Goal: Transaction & Acquisition: Purchase product/service

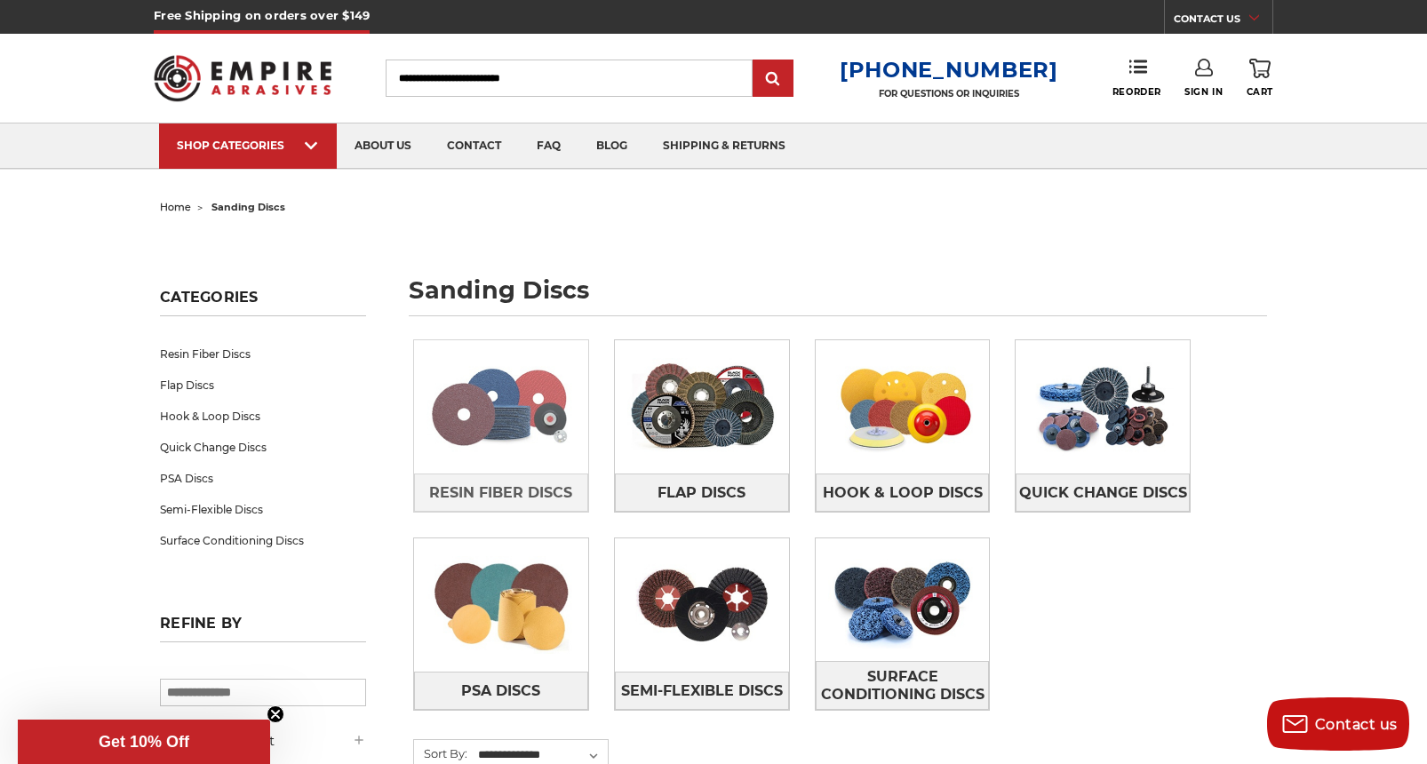
click at [478, 440] on img at bounding box center [501, 407] width 174 height 123
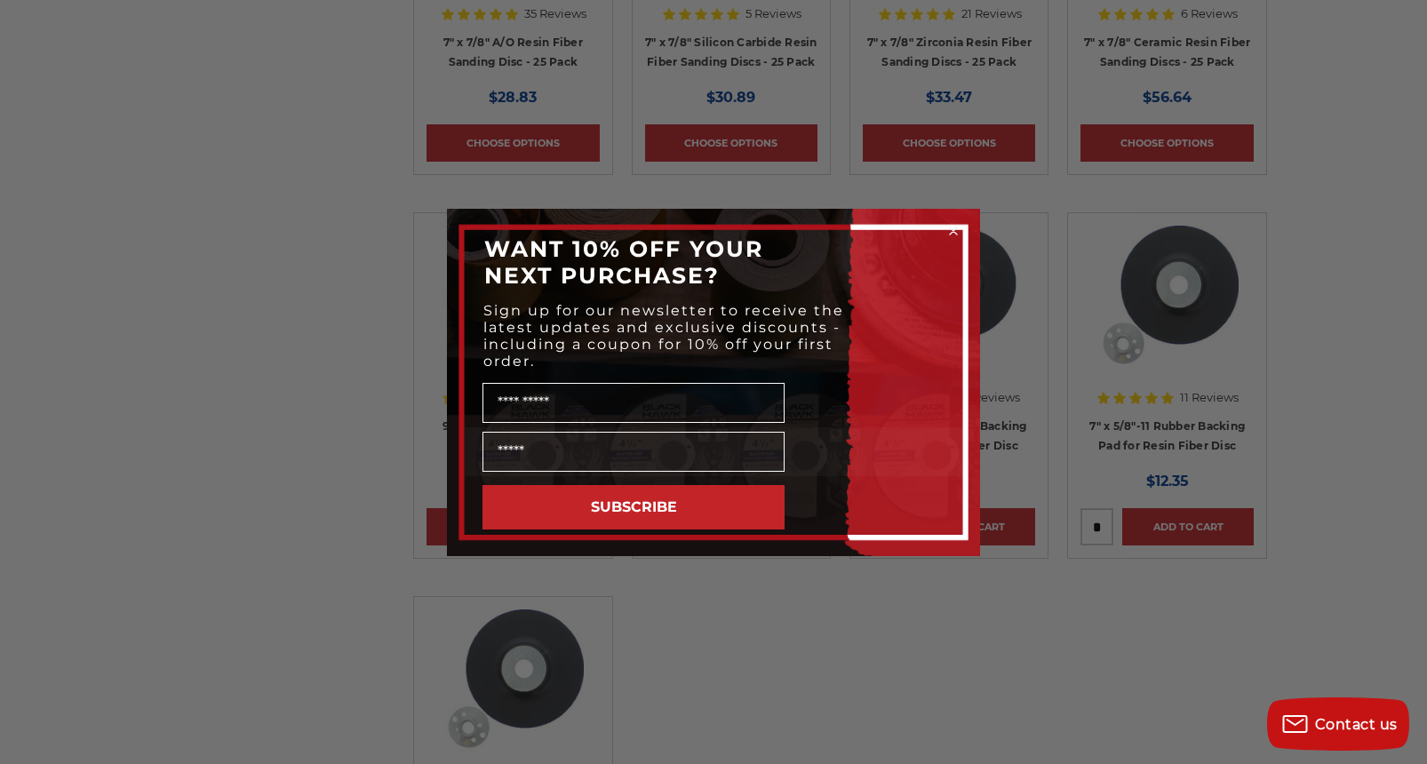
scroll to position [1336, 0]
drag, startPoint x: 955, startPoint y: 230, endPoint x: 921, endPoint y: 234, distance: 34.8
click at [955, 230] on circle "Close dialog" at bounding box center [954, 230] width 17 height 17
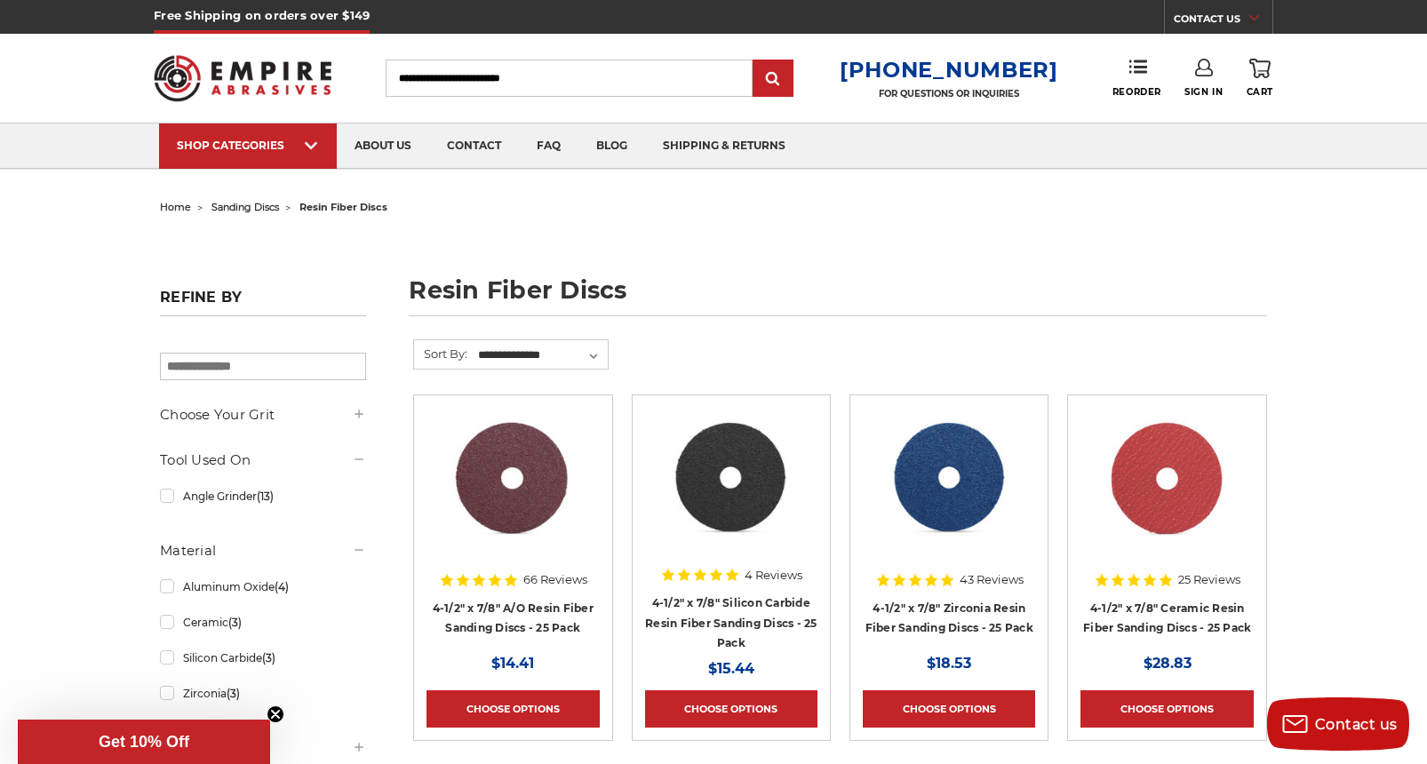
scroll to position [0, 0]
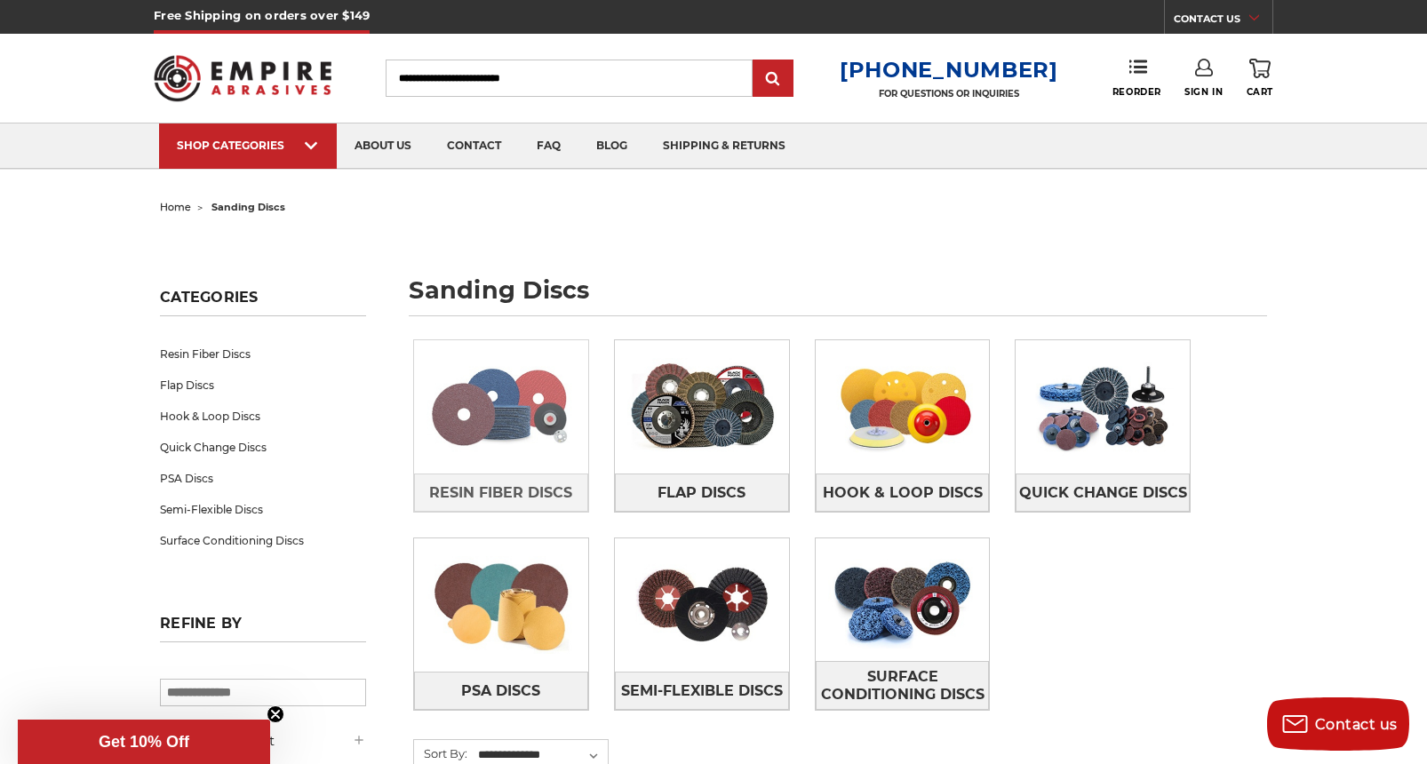
click at [503, 418] on img at bounding box center [501, 407] width 174 height 123
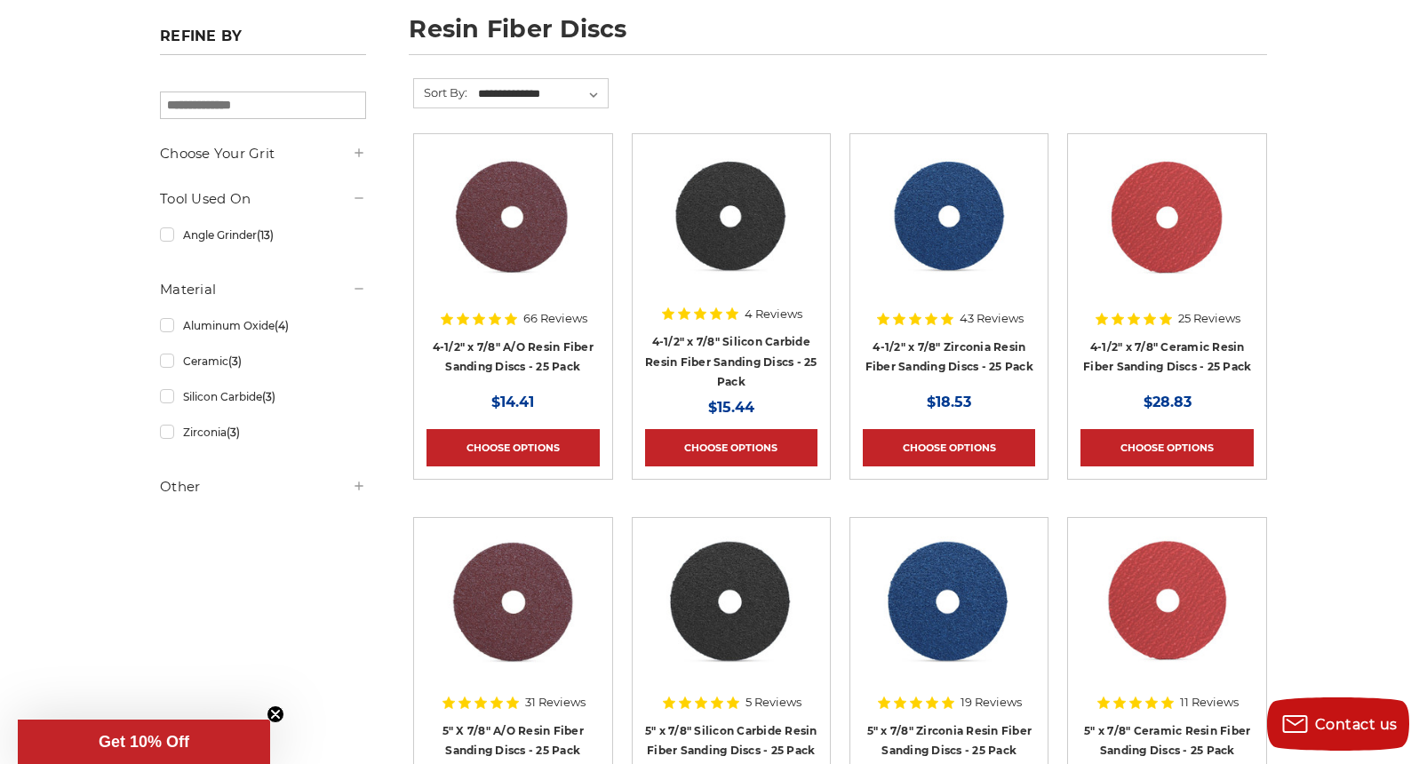
scroll to position [269, 0]
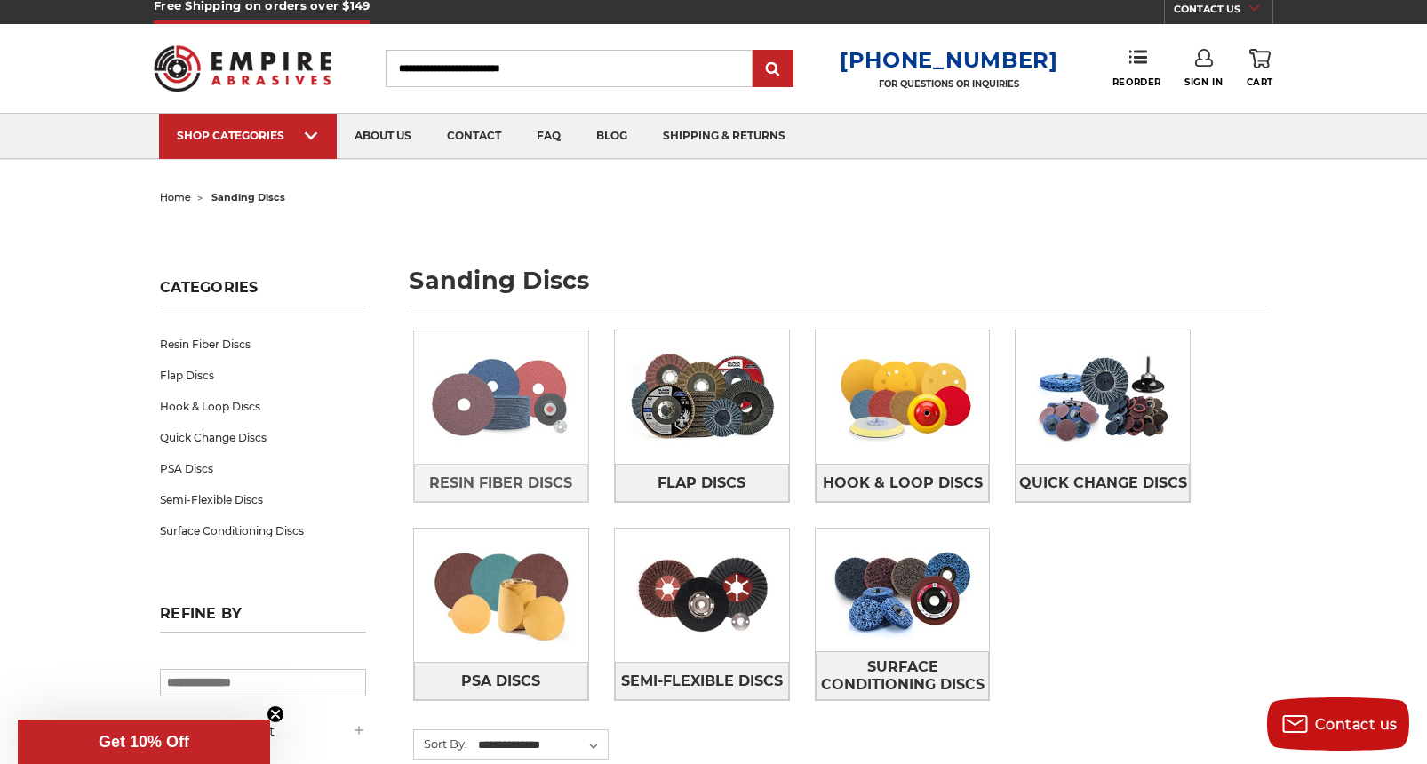
click at [476, 404] on img at bounding box center [501, 397] width 174 height 123
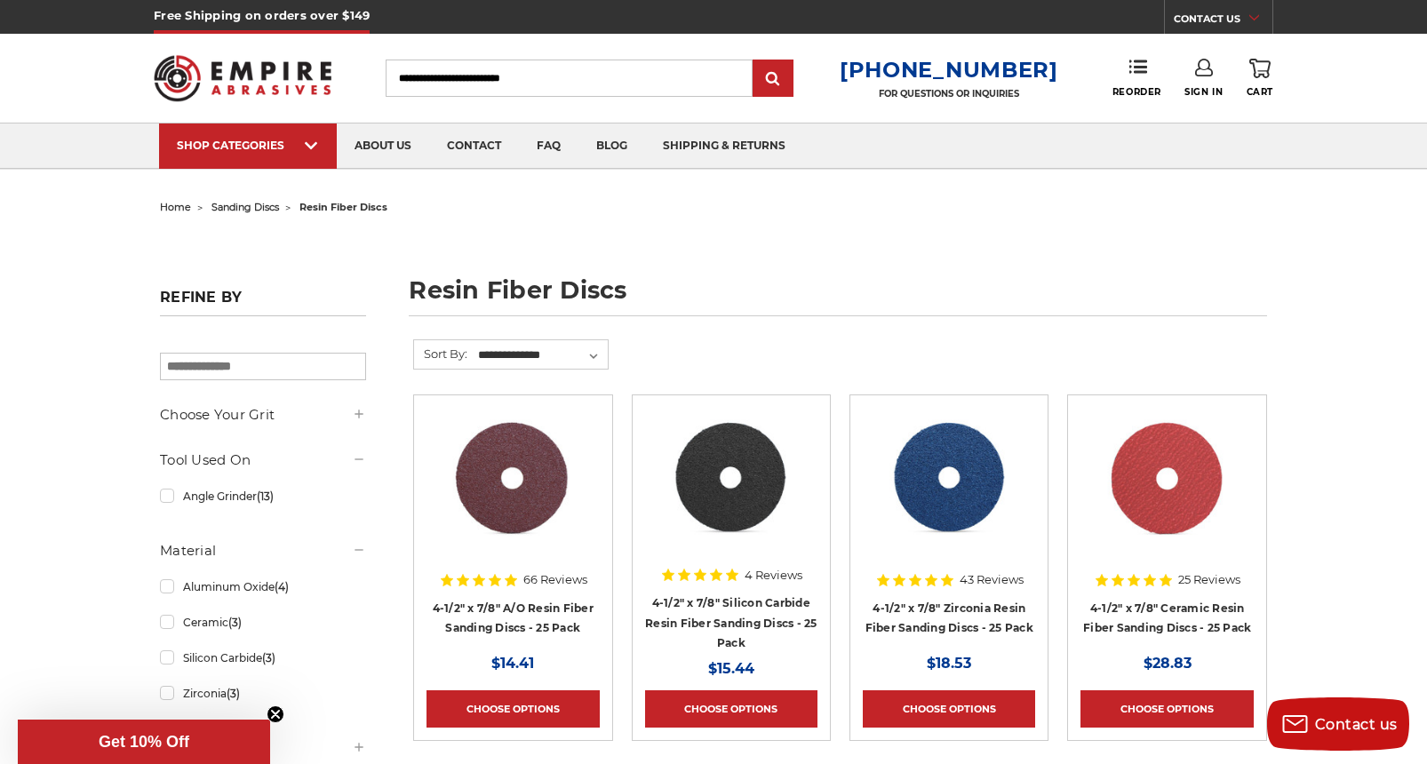
click at [946, 501] on img at bounding box center [949, 479] width 143 height 142
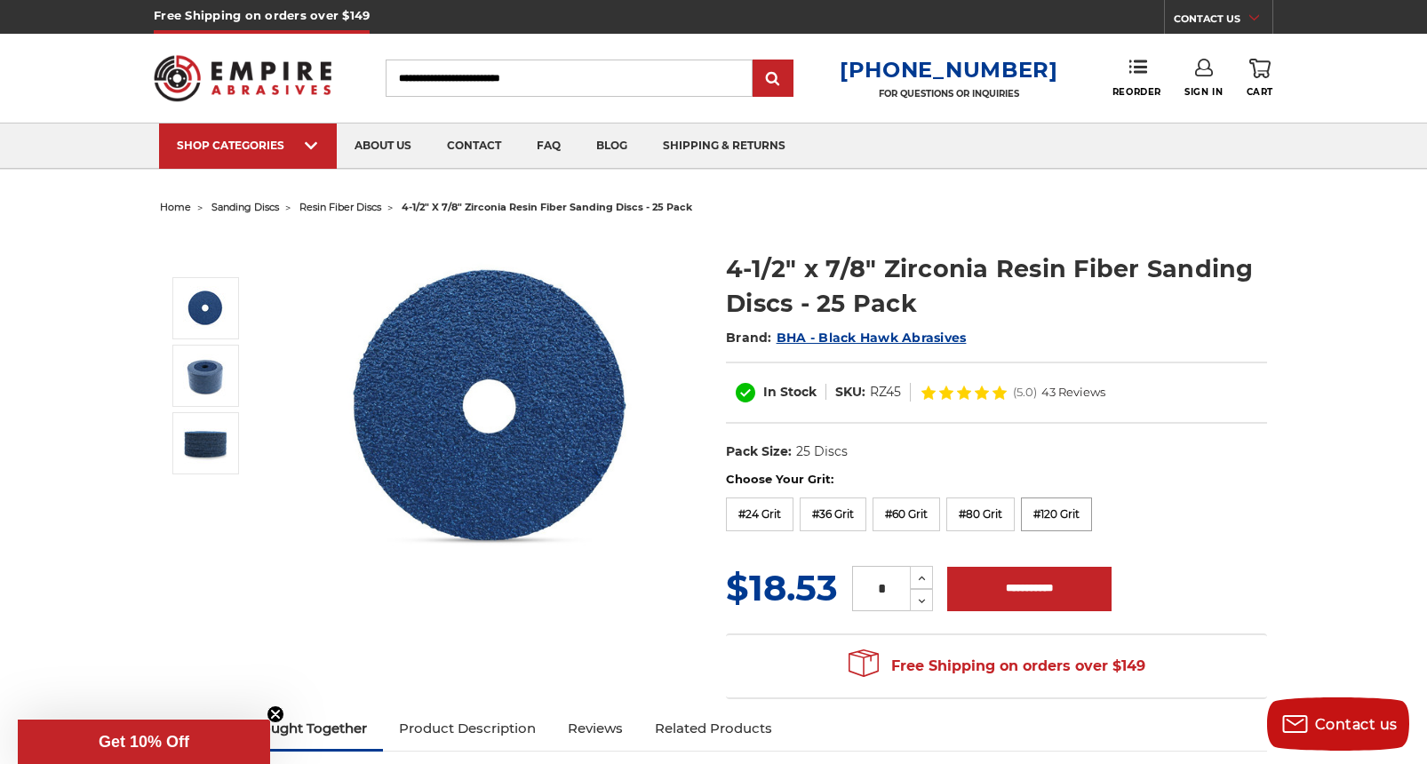
click at [1071, 512] on label "#120 Grit" at bounding box center [1056, 515] width 71 height 34
